Goal: Use online tool/utility: Utilize a website feature to perform a specific function

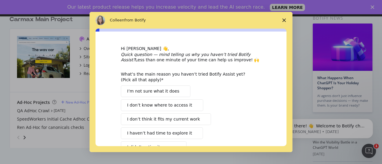
scroll to position [45, 0]
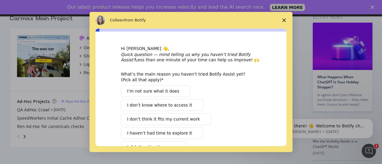
click at [286, 20] on span "Close survey" at bounding box center [284, 20] width 17 height 17
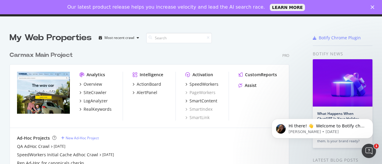
scroll to position [0, 0]
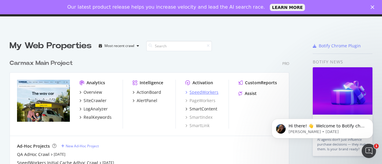
click at [205, 93] on div "SpeedWorkers" at bounding box center [203, 92] width 29 height 6
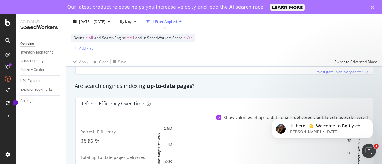
scroll to position [194, 0]
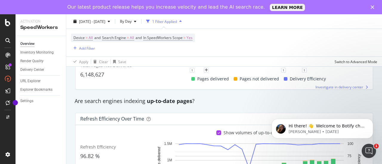
click at [8, 40] on icon at bounding box center [7, 40] width 5 height 5
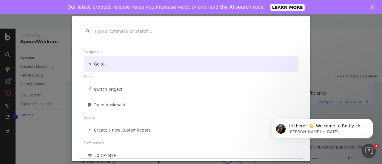
scroll to position [0, 0]
click at [60, 65] on div "Navigation Go to... Other Switch project Open bookmark Create Create a new Cust…" at bounding box center [191, 82] width 382 height 164
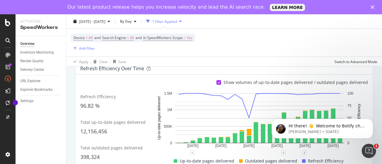
scroll to position [246, 0]
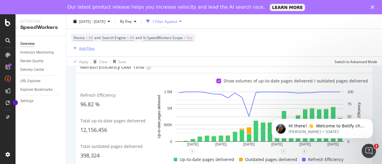
click at [78, 47] on div "button" at bounding box center [75, 49] width 8 height 4
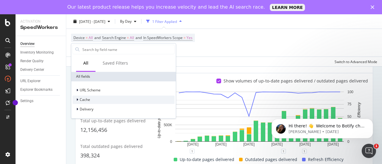
click at [79, 101] on div at bounding box center [78, 100] width 4 height 6
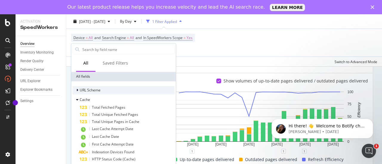
click at [80, 90] on span "URL Scheme" at bounding box center [90, 90] width 21 height 5
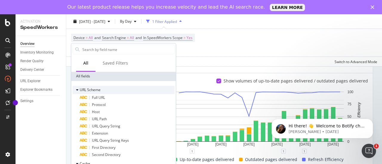
scroll to position [0, 0]
click at [80, 91] on span "URL Scheme" at bounding box center [90, 90] width 21 height 5
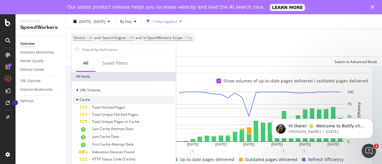
click at [76, 97] on div at bounding box center [78, 100] width 4 height 6
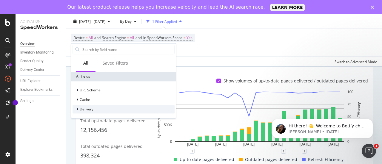
click at [76, 109] on icon at bounding box center [77, 110] width 2 height 4
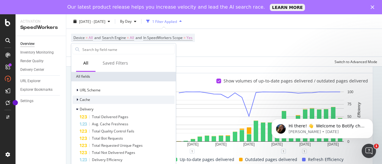
click at [76, 100] on icon at bounding box center [77, 100] width 2 height 4
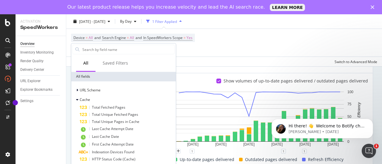
click at [84, 64] on div "All" at bounding box center [85, 63] width 5 height 6
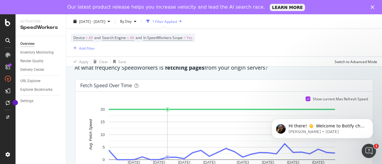
scroll to position [350, 0]
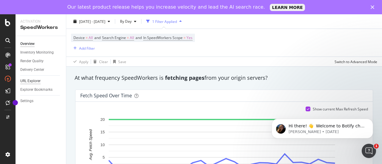
click at [32, 78] on div "URL Explorer" at bounding box center [43, 81] width 46 height 9
click at [32, 82] on div "URL Explorer" at bounding box center [30, 81] width 20 height 6
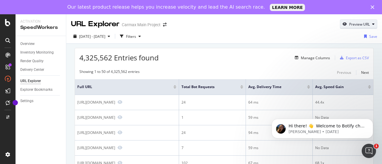
click at [350, 24] on div "Preview URL" at bounding box center [359, 24] width 21 height 5
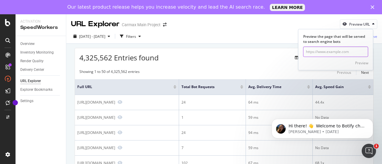
click at [325, 52] on input "url" at bounding box center [335, 52] width 65 height 10
click at [359, 49] on input "[DOMAIN_NAME][URL]" at bounding box center [335, 52] width 65 height 10
click at [349, 51] on input "[DOMAIN_NAME][URL]" at bounding box center [335, 52] width 65 height 10
drag, startPoint x: 351, startPoint y: 51, endPoint x: 250, endPoint y: 65, distance: 101.4
click at [251, 65] on div "URL Explorer Carmax Main Project Preview URL Preview the page that will be serv…" at bounding box center [224, 96] width 316 height 164
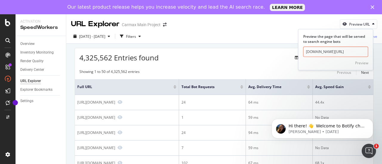
paste input "[URL][DOMAIN_NAME]"
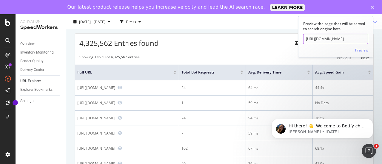
scroll to position [15, 0]
type input "[URL][DOMAIN_NAME]"
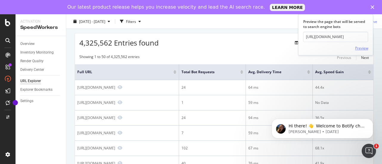
scroll to position [0, 0]
click at [364, 48] on div "Preview" at bounding box center [361, 48] width 13 height 5
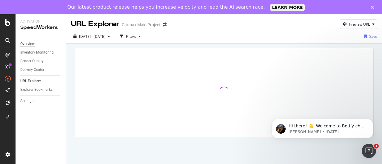
click at [27, 43] on div "Overview" at bounding box center [27, 44] width 14 height 6
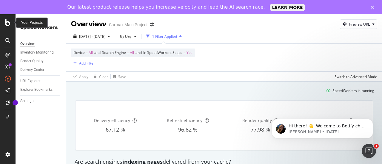
click at [7, 23] on icon at bounding box center [7, 22] width 5 height 7
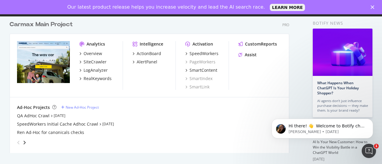
scroll to position [37, 0]
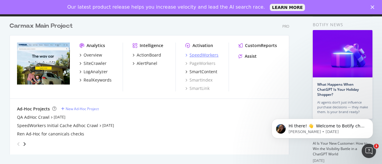
click at [205, 55] on div "SpeedWorkers" at bounding box center [203, 55] width 29 height 6
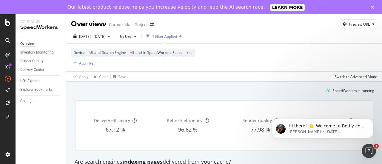
click at [35, 80] on div "URL Explorer" at bounding box center [30, 81] width 20 height 6
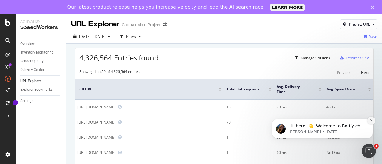
click at [371, 122] on icon "Dismiss notification" at bounding box center [371, 120] width 3 height 3
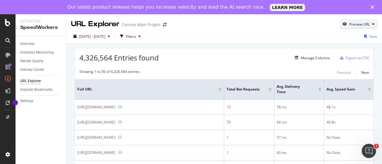
click at [352, 24] on div "Preview URL" at bounding box center [359, 24] width 21 height 5
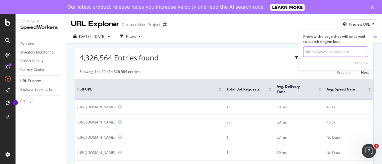
click at [309, 55] on input "url" at bounding box center [335, 52] width 65 height 10
paste input "[URL][DOMAIN_NAME]"
type input "[URL][DOMAIN_NAME]"
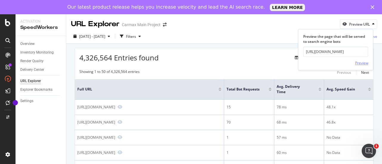
click at [364, 64] on div "Preview" at bounding box center [361, 63] width 13 height 5
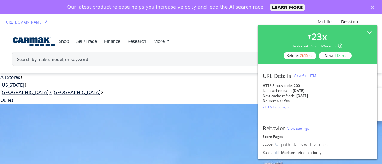
click at [194, 39] on nav "Shop Sell/Trade Finance Research More" at bounding box center [191, 40] width 358 height 21
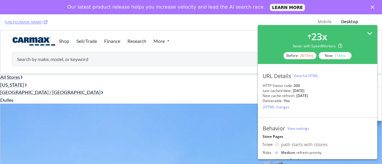
click at [367, 31] on icon at bounding box center [369, 33] width 5 height 5
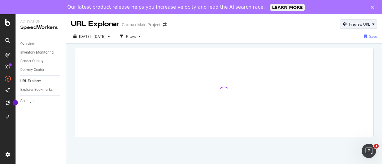
click at [370, 23] on div "button" at bounding box center [373, 24] width 7 height 4
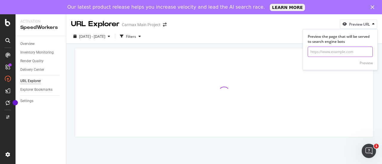
click at [327, 52] on input "url" at bounding box center [340, 52] width 65 height 10
paste input "[URL][DOMAIN_NAME]"
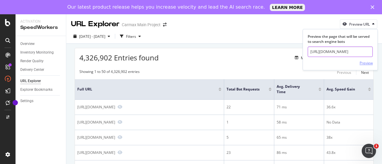
type input "[URL][DOMAIN_NAME]"
click at [366, 63] on div "Preview" at bounding box center [365, 63] width 13 height 5
